Goal: Check status: Check status

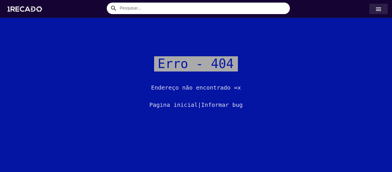
click at [382, 9] on link "menu" at bounding box center [378, 9] width 18 height 10
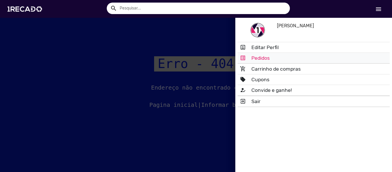
click at [260, 61] on link "list_alt Pedidos" at bounding box center [314, 58] width 152 height 10
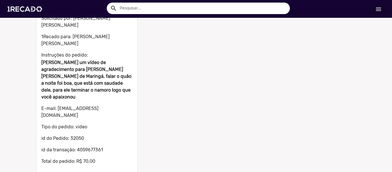
scroll to position [68, 0]
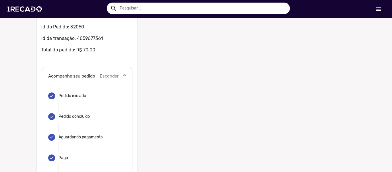
scroll to position [171, 0]
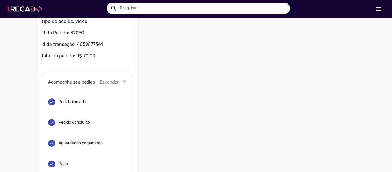
click at [31, 11] on img at bounding box center [25, 9] width 43 height 24
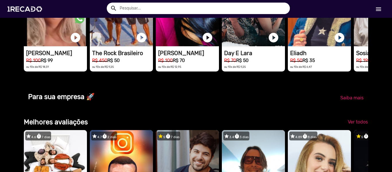
scroll to position [488, 0]
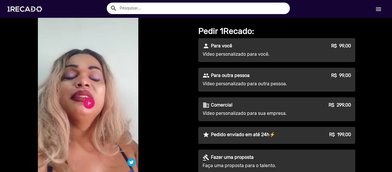
scroll to position [57, 0]
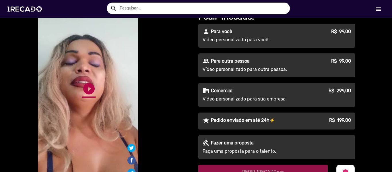
click at [85, 89] on link "play_circle_filled" at bounding box center [89, 89] width 14 height 14
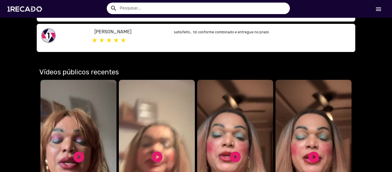
scroll to position [344, 0]
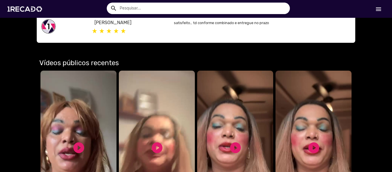
click at [69, 88] on video "Seu navegador não reproduz vídeo em HTML5" at bounding box center [78, 150] width 76 height 158
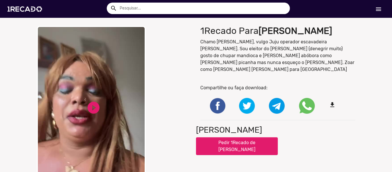
click at [83, 98] on video "Your browser does not support HTML5 video." at bounding box center [91, 112] width 109 height 172
click at [97, 100] on link "pause_circle" at bounding box center [93, 107] width 14 height 14
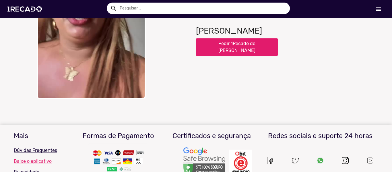
scroll to position [112, 0]
